Goal: Task Accomplishment & Management: Complete application form

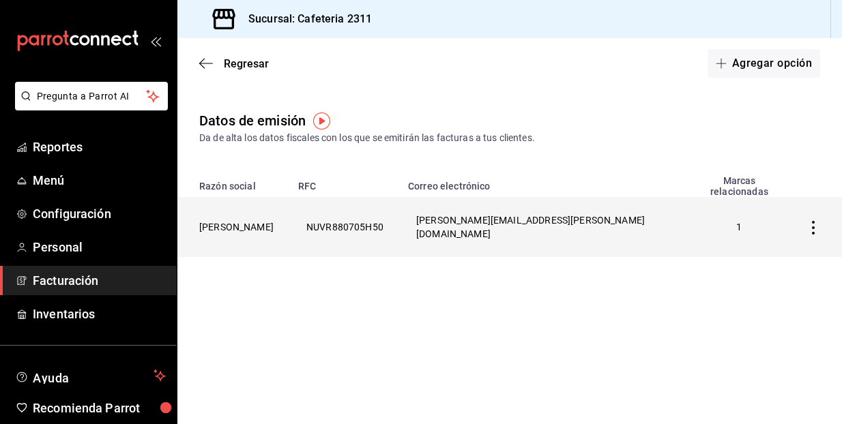
click at [812, 221] on icon "button" at bounding box center [813, 228] width 14 height 14
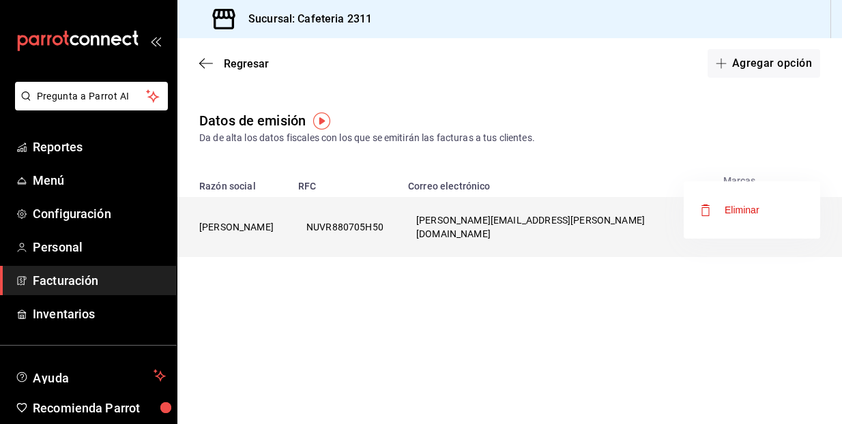
click at [812, 212] on li "Eliminar" at bounding box center [751, 210] width 136 height 38
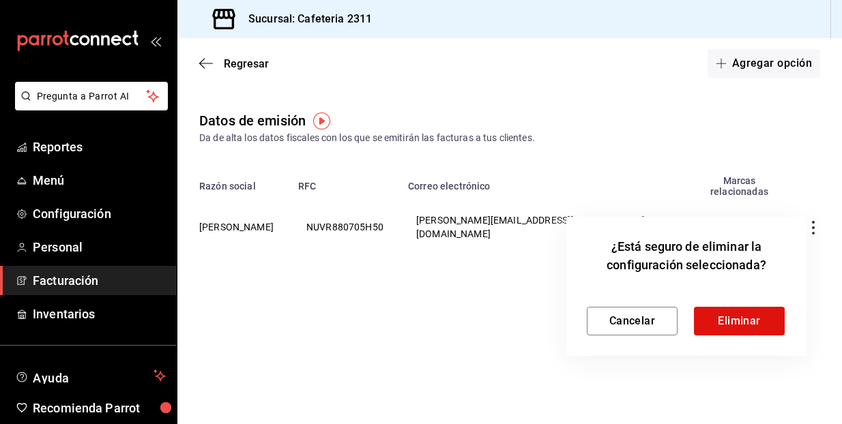
click at [490, 330] on div at bounding box center [421, 212] width 842 height 424
click at [636, 325] on button "Cancelar" at bounding box center [632, 321] width 91 height 29
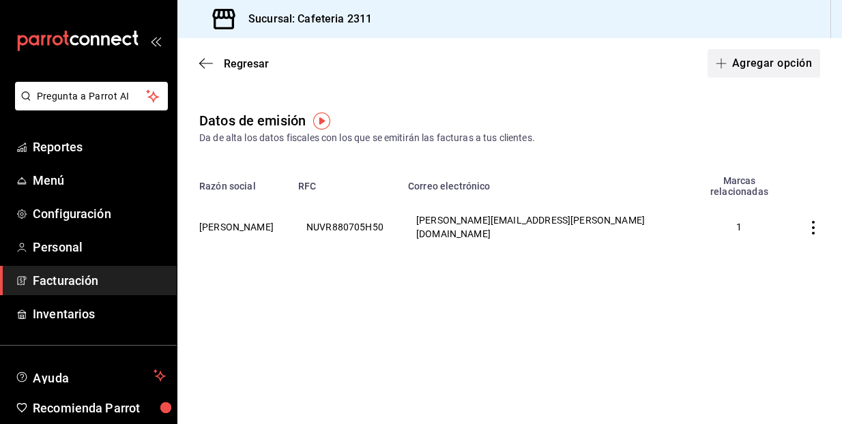
click at [761, 59] on button "Agregar opción" at bounding box center [763, 63] width 113 height 29
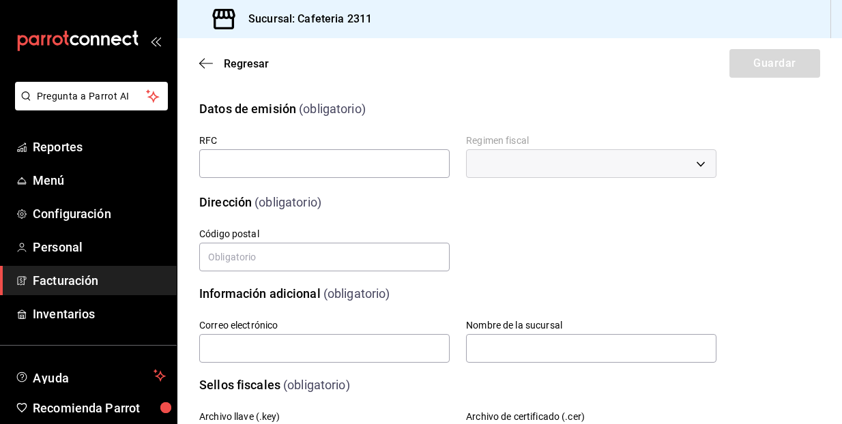
click at [700, 165] on div "​" at bounding box center [591, 163] width 250 height 29
click at [315, 169] on input "text" at bounding box center [324, 163] width 250 height 29
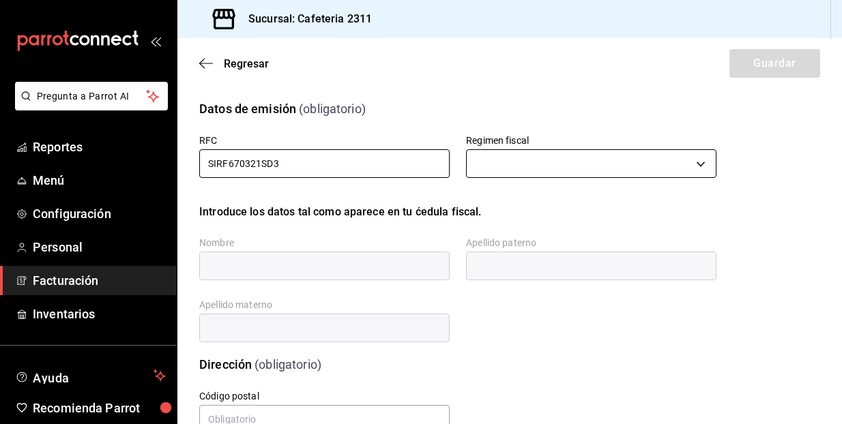
type input "SIRF670321SD3"
click at [699, 165] on body "Pregunta a Parrot AI Reportes Menú Configuración Personal Facturación Inventari…" at bounding box center [421, 212] width 842 height 424
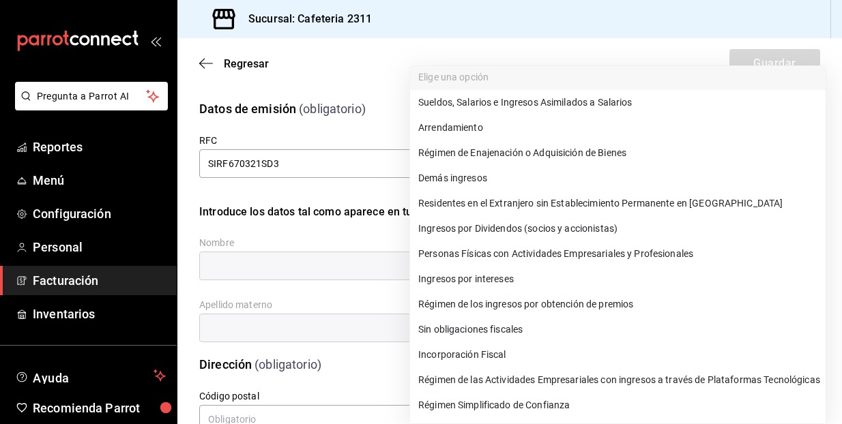
scroll to position [7, 0]
click at [490, 404] on li "Régimen Simplificado de Confianza" at bounding box center [617, 405] width 415 height 25
type input "626"
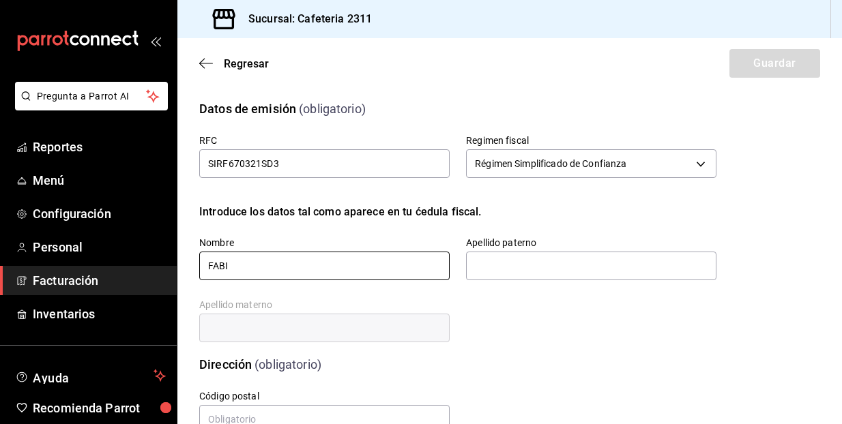
type input "[PERSON_NAME]"
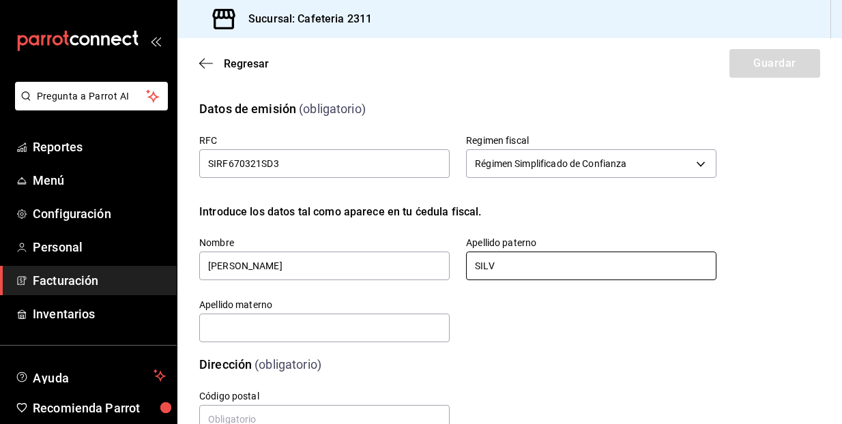
type input "[PERSON_NAME]"
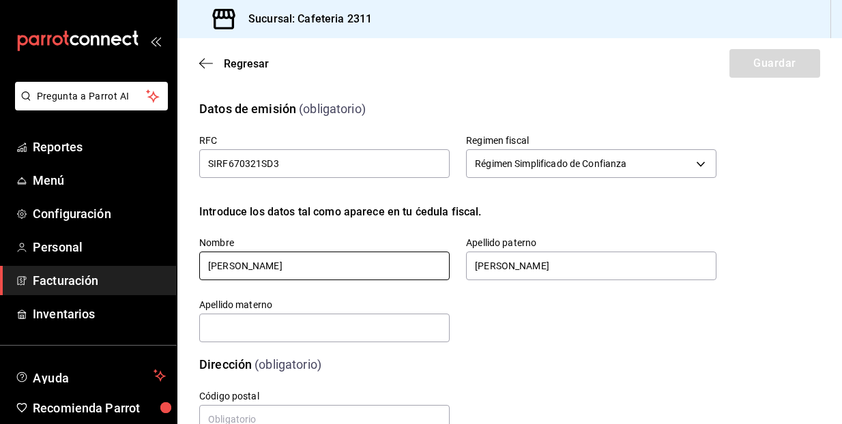
click at [250, 265] on input "[PERSON_NAME]" at bounding box center [324, 266] width 250 height 29
type input "[PERSON_NAME]"
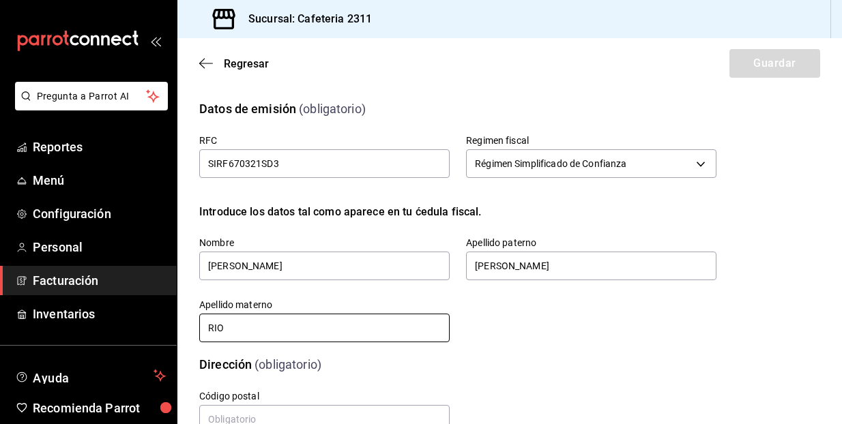
type input "[PERSON_NAME]"
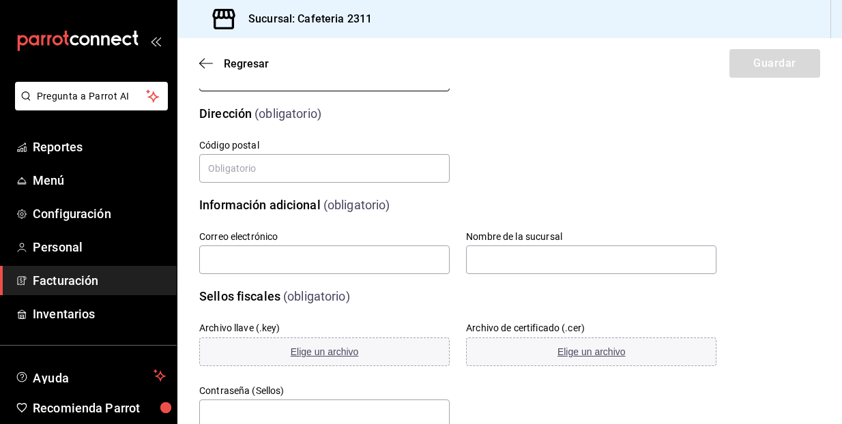
scroll to position [252, 0]
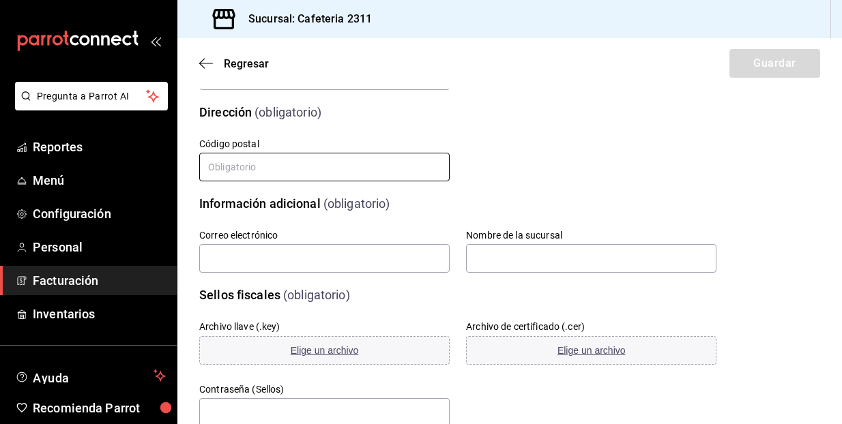
click at [435, 166] on input "text" at bounding box center [324, 167] width 250 height 29
type input "e"
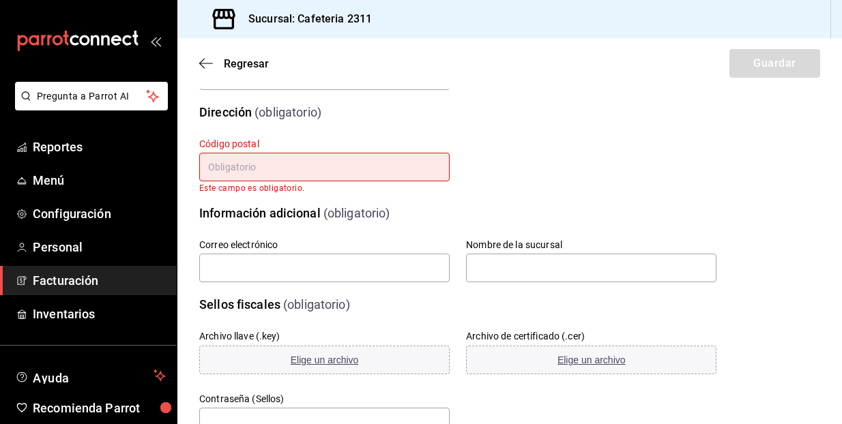
click at [223, 164] on input "text" at bounding box center [324, 167] width 250 height 29
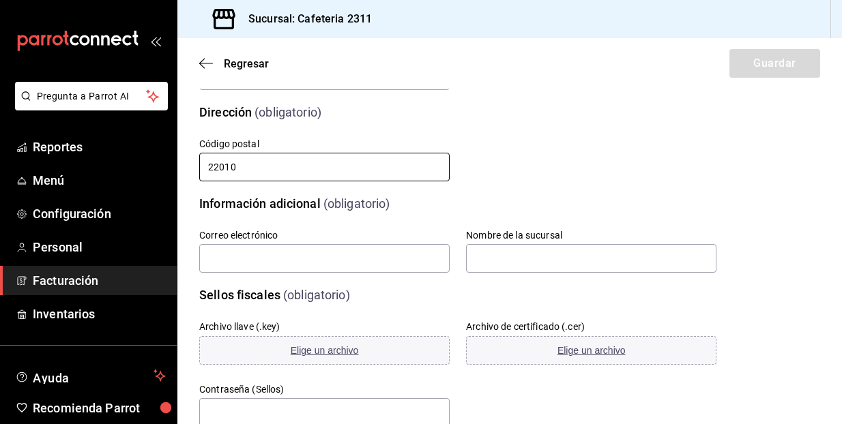
type input "22010"
click at [462, 115] on div "Calle # exterior # interior Código postal 22010 Estado Elige una opción 0 Munic…" at bounding box center [441, 144] width 550 height 78
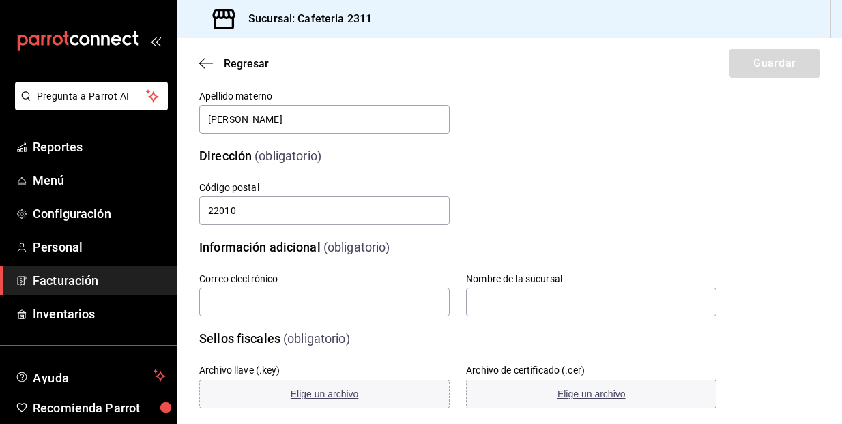
scroll to position [207, 0]
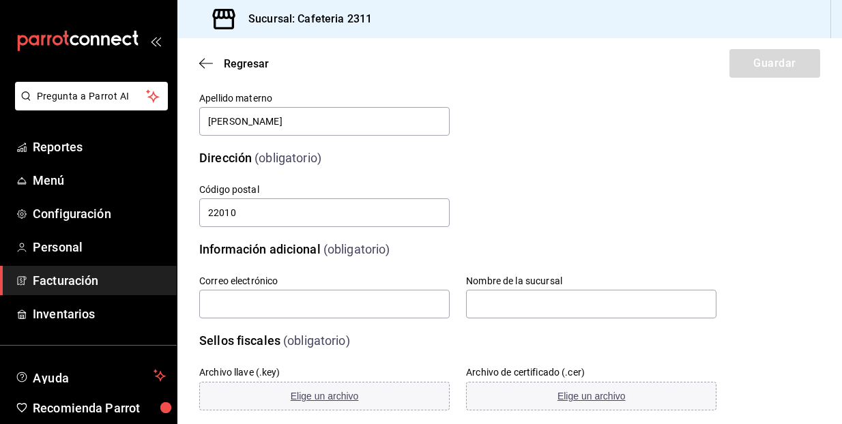
click at [492, 87] on div "Regresar Guardar" at bounding box center [509, 63] width 664 height 50
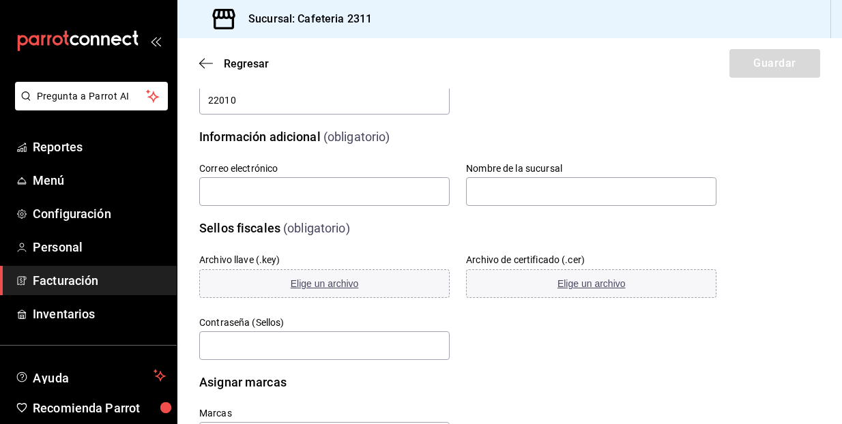
scroll to position [320, 0]
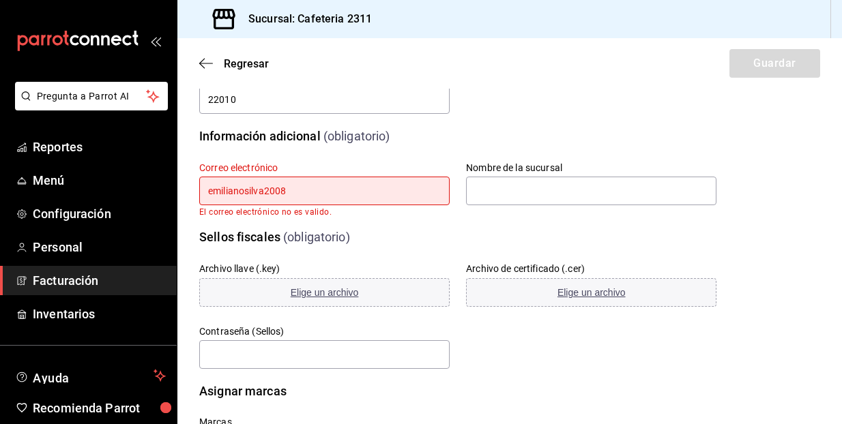
type input "emilianosilva2008@"
